Goal: Check status: Check status

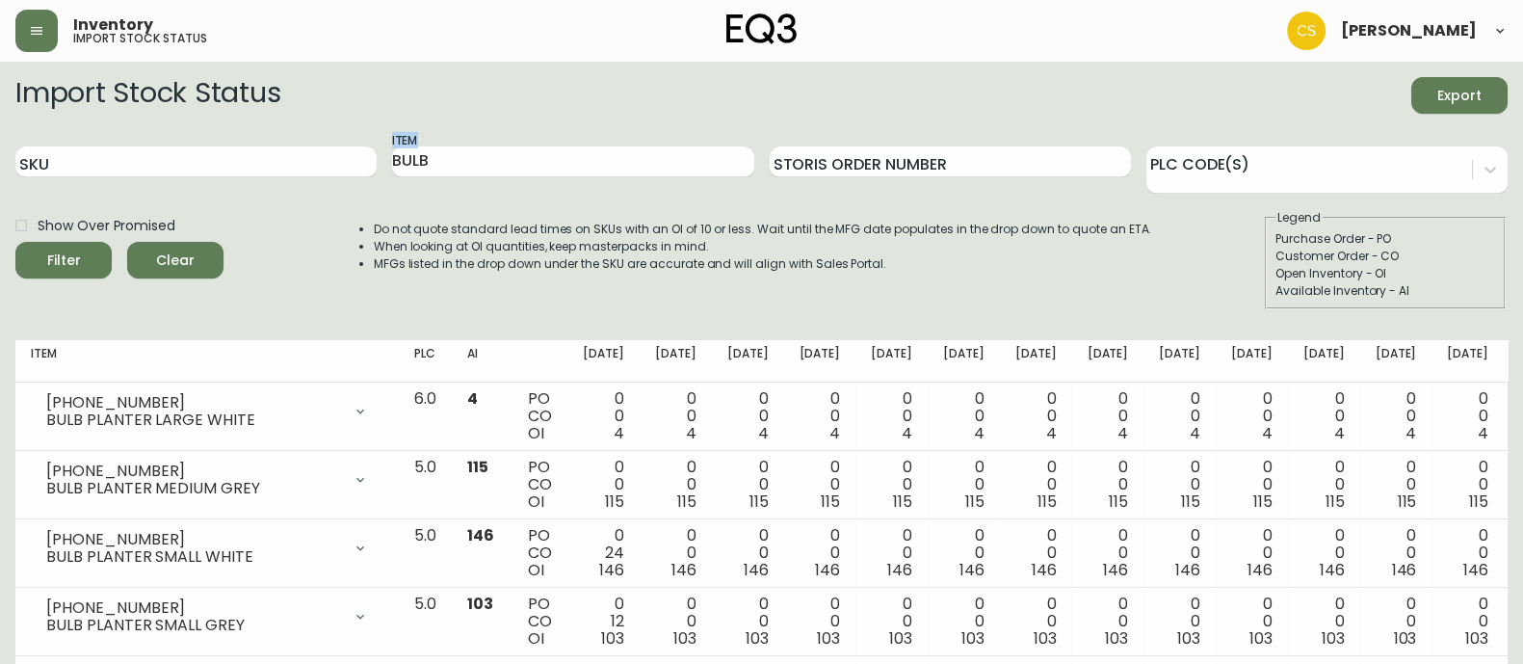
drag, startPoint x: 462, startPoint y: 177, endPoint x: 376, endPoint y: 177, distance: 86.7
click at [375, 177] on div "SKU Item BULB Storis Order Number PLC Code(s)" at bounding box center [761, 162] width 1492 height 63
drag, startPoint x: 449, startPoint y: 160, endPoint x: 319, endPoint y: 160, distance: 130.0
click at [319, 160] on div "SKU Item BULB Storis Order Number PLC Code(s)" at bounding box center [761, 162] width 1492 height 63
click at [319, 160] on input "SKU" at bounding box center [195, 161] width 361 height 31
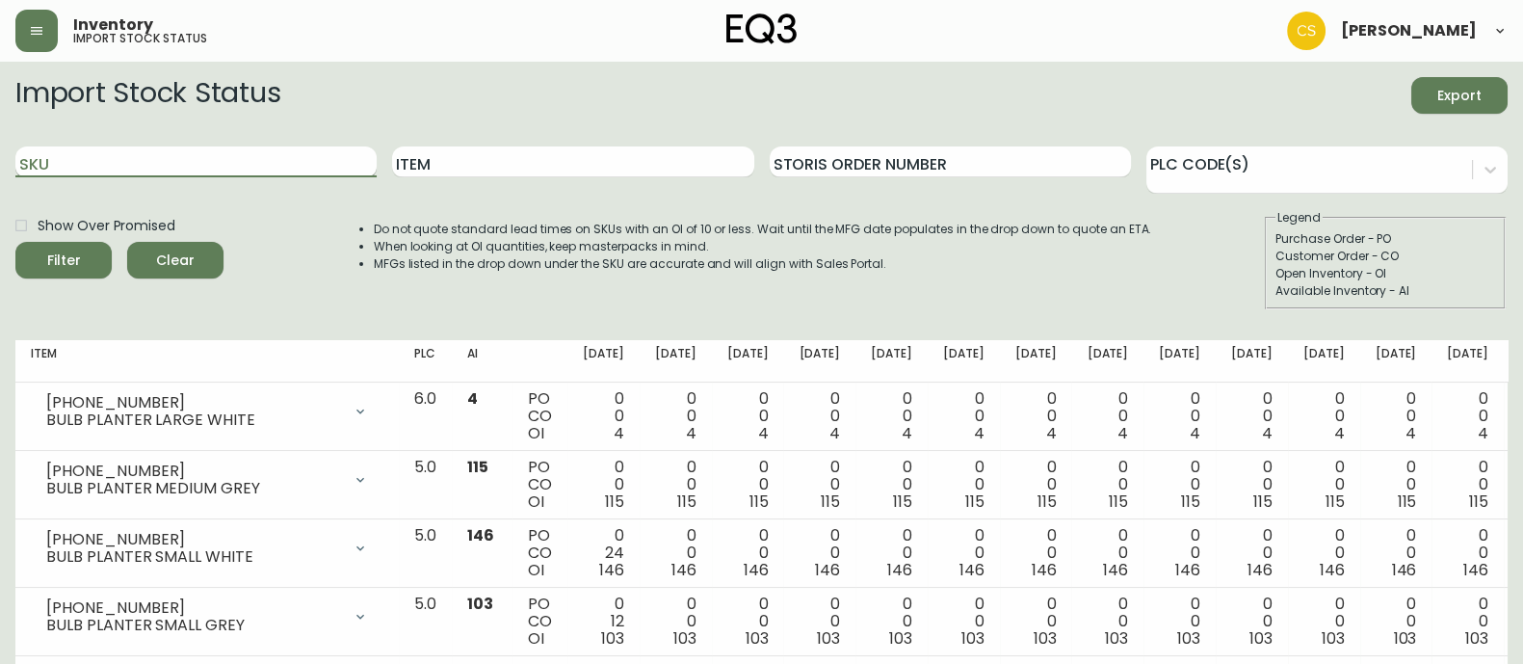
paste input "[PHONE_NUMBER]"
click at [15, 242] on button "Filter" at bounding box center [63, 260] width 96 height 37
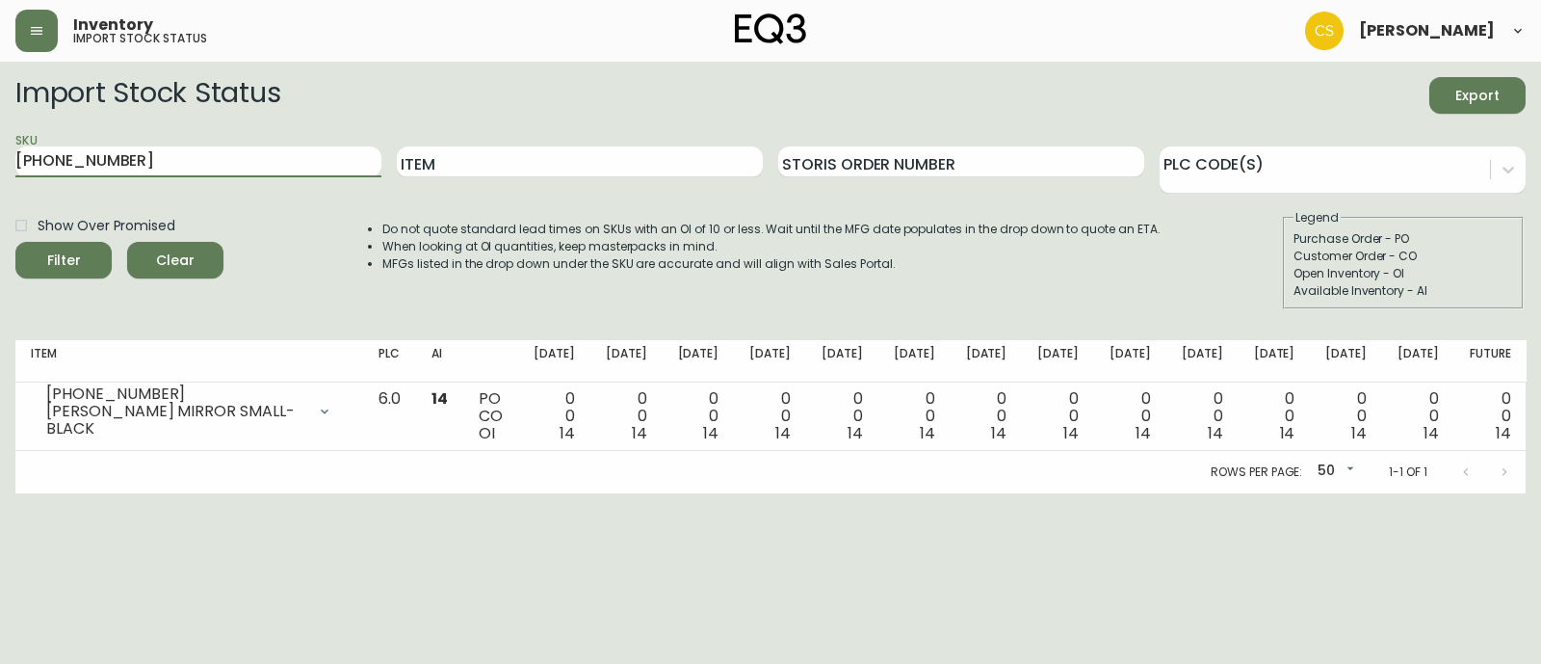
drag, startPoint x: 231, startPoint y: 167, endPoint x: -77, endPoint y: 122, distance: 311.4
click at [0, 122] on html "Inventory import stock status [PERSON_NAME] Import Stock Status Export SKU [PHO…" at bounding box center [770, 246] width 1541 height 493
paste input "54-7"
type input "[PHONE_NUMBER]"
click at [15, 242] on button "Filter" at bounding box center [63, 260] width 96 height 37
